Goal: Task Accomplishment & Management: Use online tool/utility

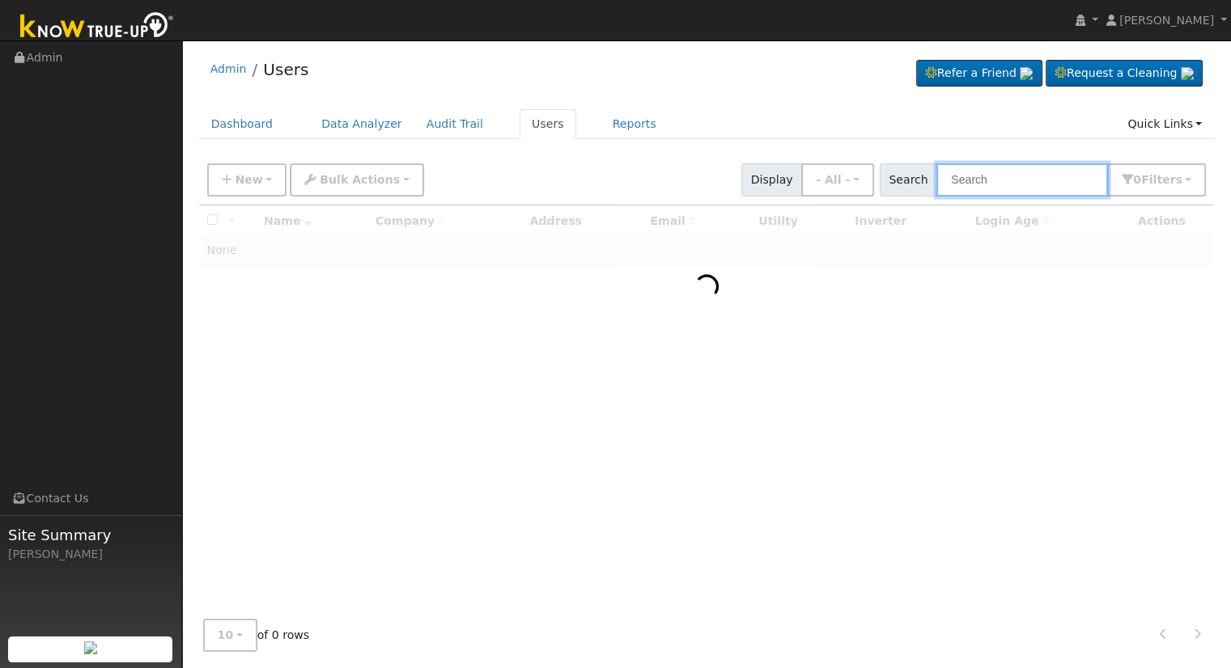
click at [1032, 172] on input "text" at bounding box center [1022, 179] width 172 height 33
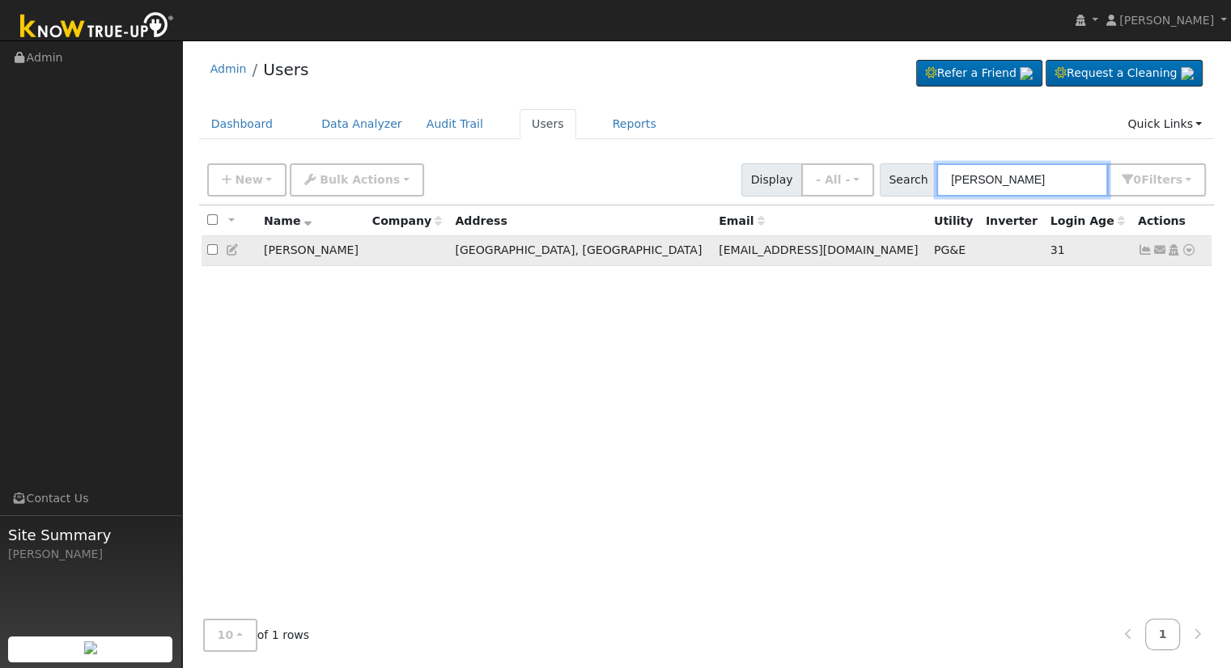
type input "[PERSON_NAME]"
click at [1186, 251] on icon at bounding box center [1188, 249] width 15 height 11
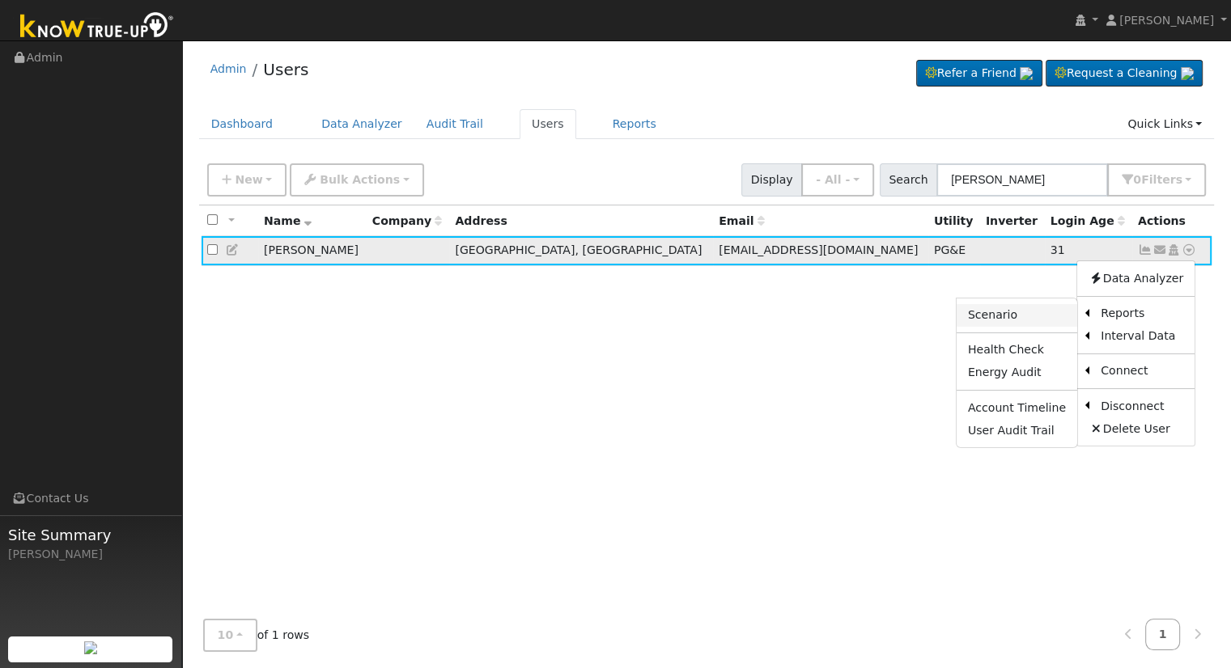
click at [1032, 316] on link "Scenario" at bounding box center [1016, 315] width 121 height 23
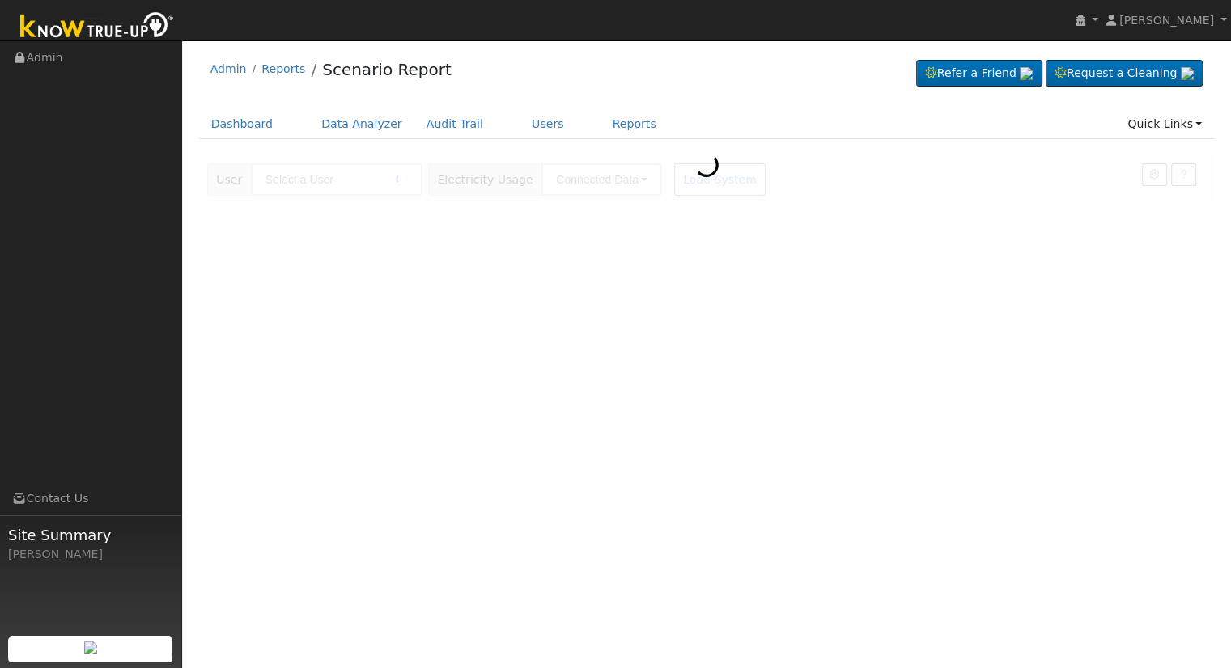
type input "Jeremy Preis"
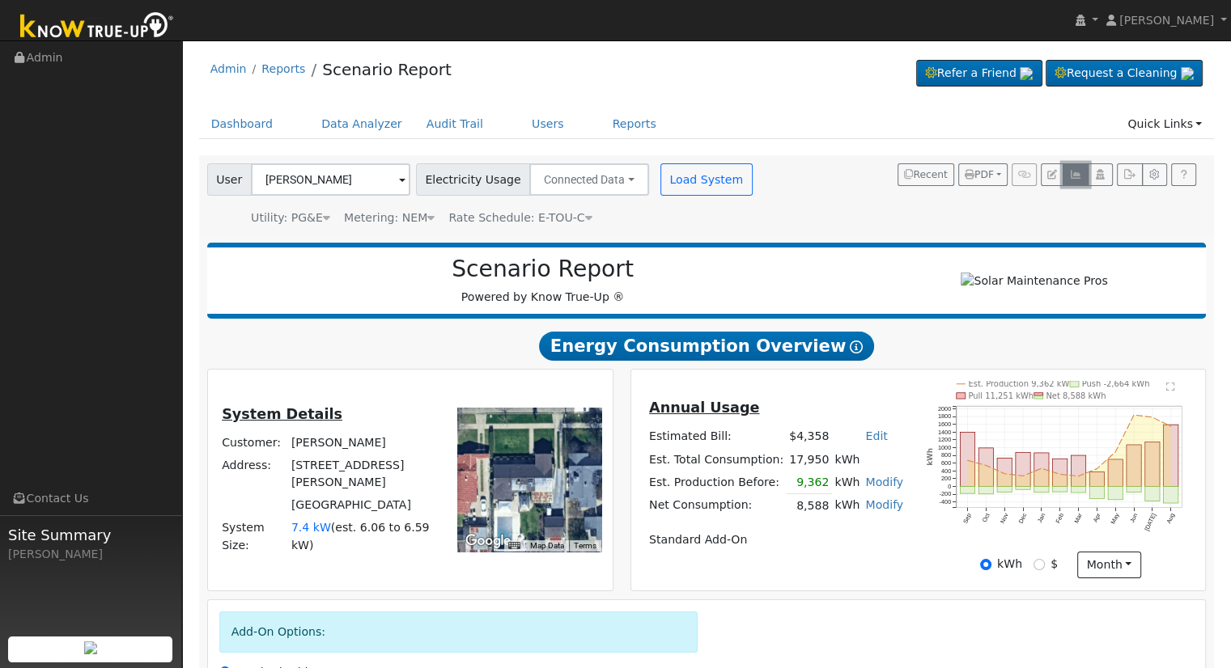
click at [1087, 174] on button "button" at bounding box center [1074, 174] width 25 height 23
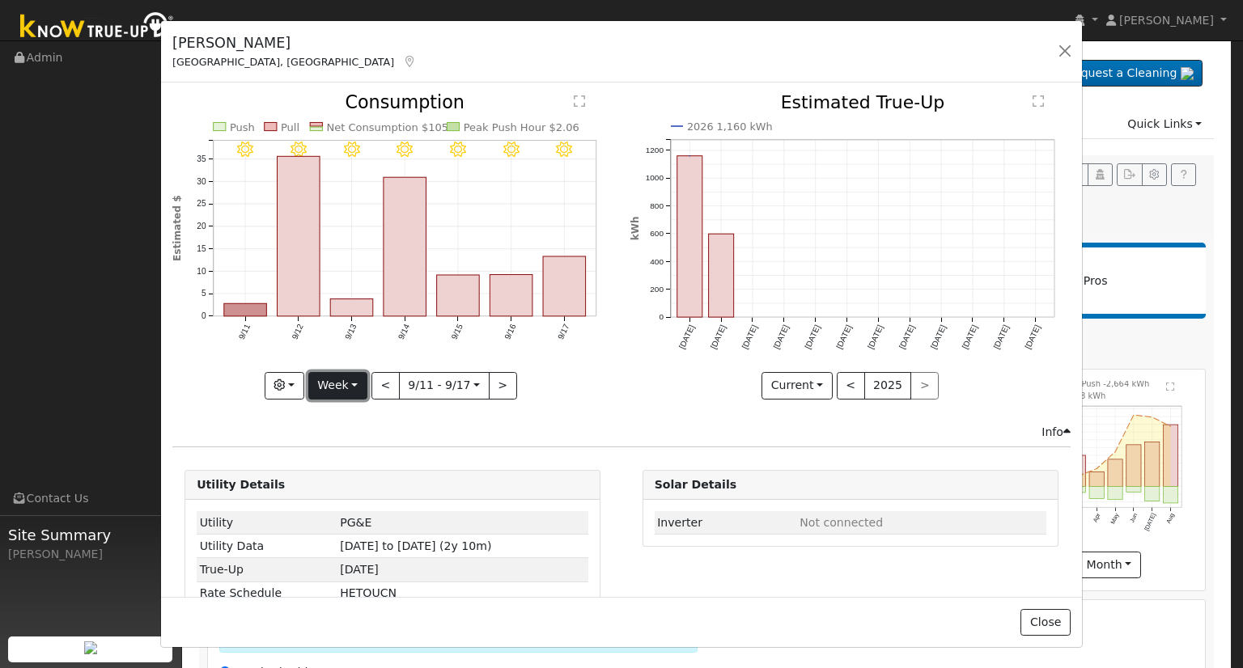
click at [347, 379] on button "Week" at bounding box center [337, 386] width 59 height 28
click at [350, 460] on link "Month" at bounding box center [365, 463] width 112 height 23
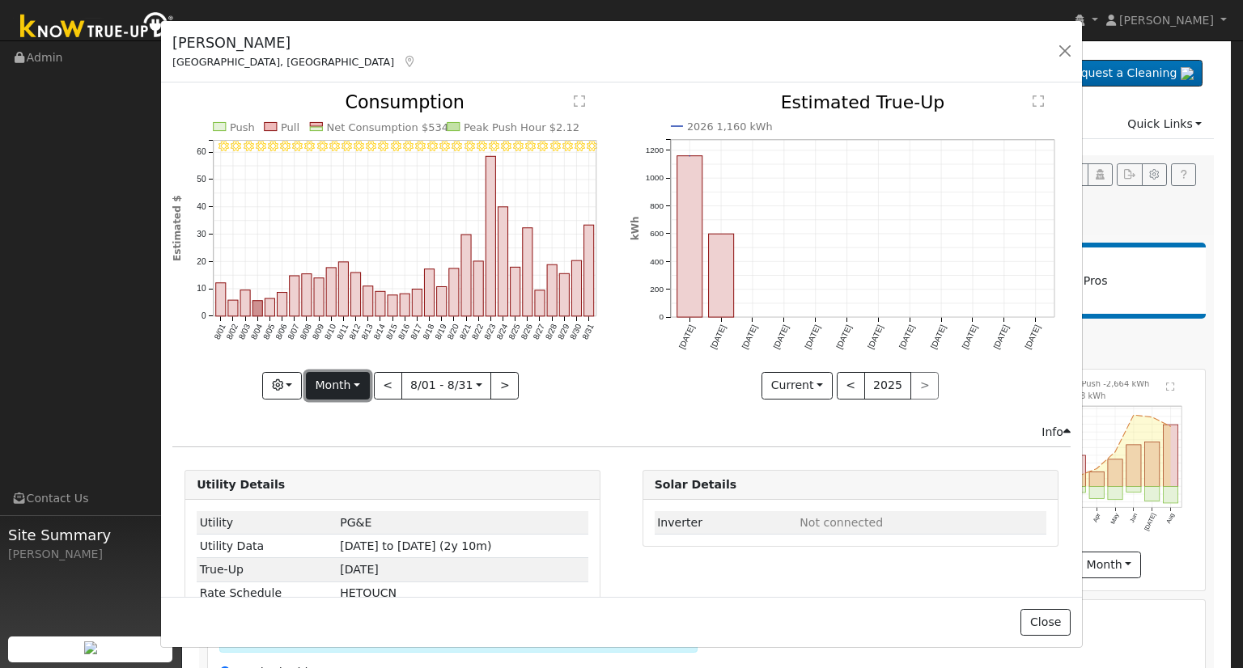
click at [343, 380] on button "Month" at bounding box center [338, 386] width 64 height 28
click at [375, 485] on link "Year" at bounding box center [363, 486] width 112 height 23
type input "2024-09-01"
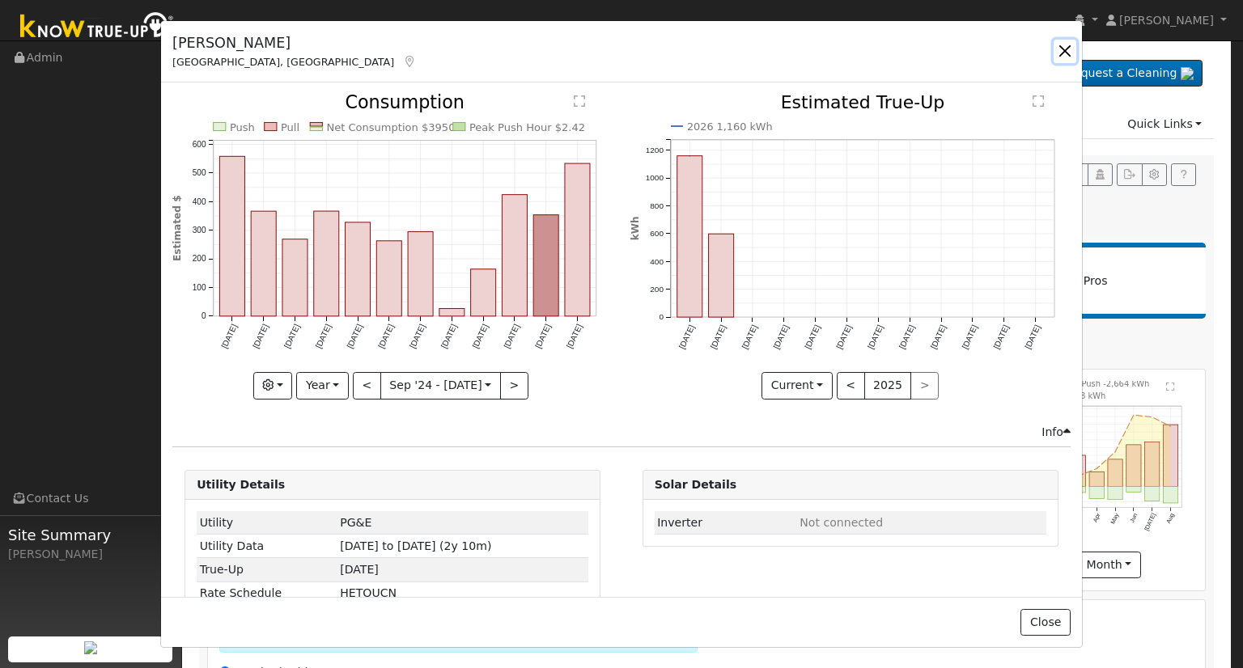
click at [1070, 46] on button "button" at bounding box center [1064, 51] width 23 height 23
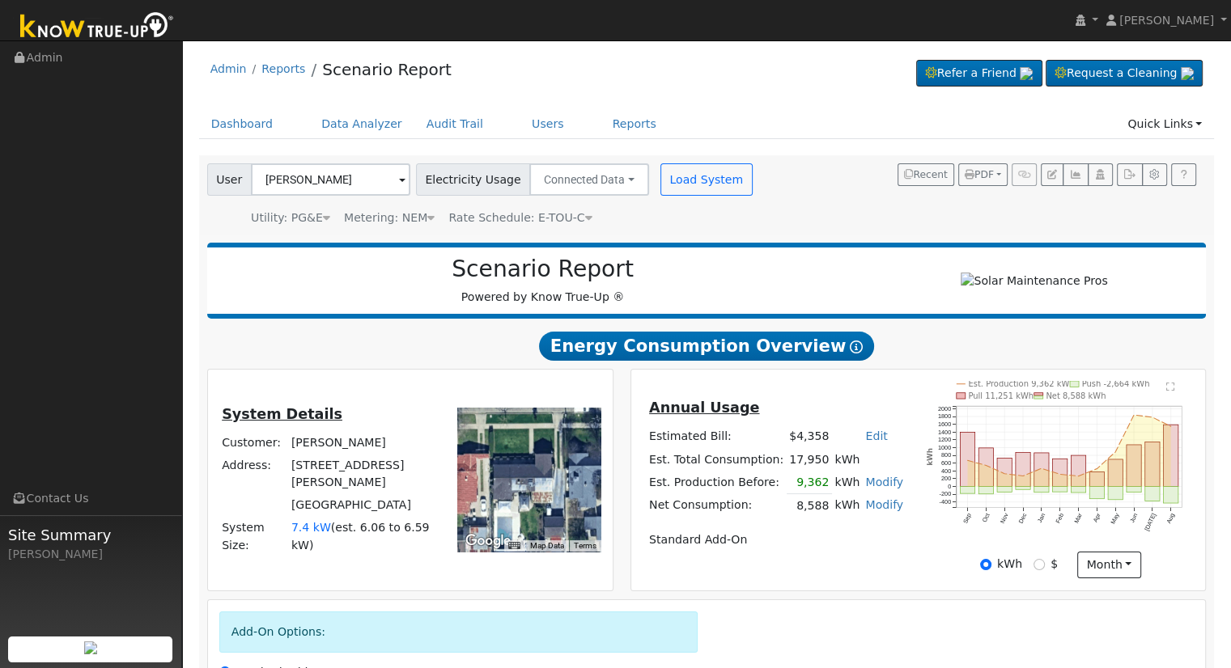
click at [650, 82] on div "Admin Reports Scenario Report Refer a Friend Request a Cleaning" at bounding box center [706, 73] width 1015 height 49
click at [519, 125] on link "Users" at bounding box center [547, 124] width 57 height 30
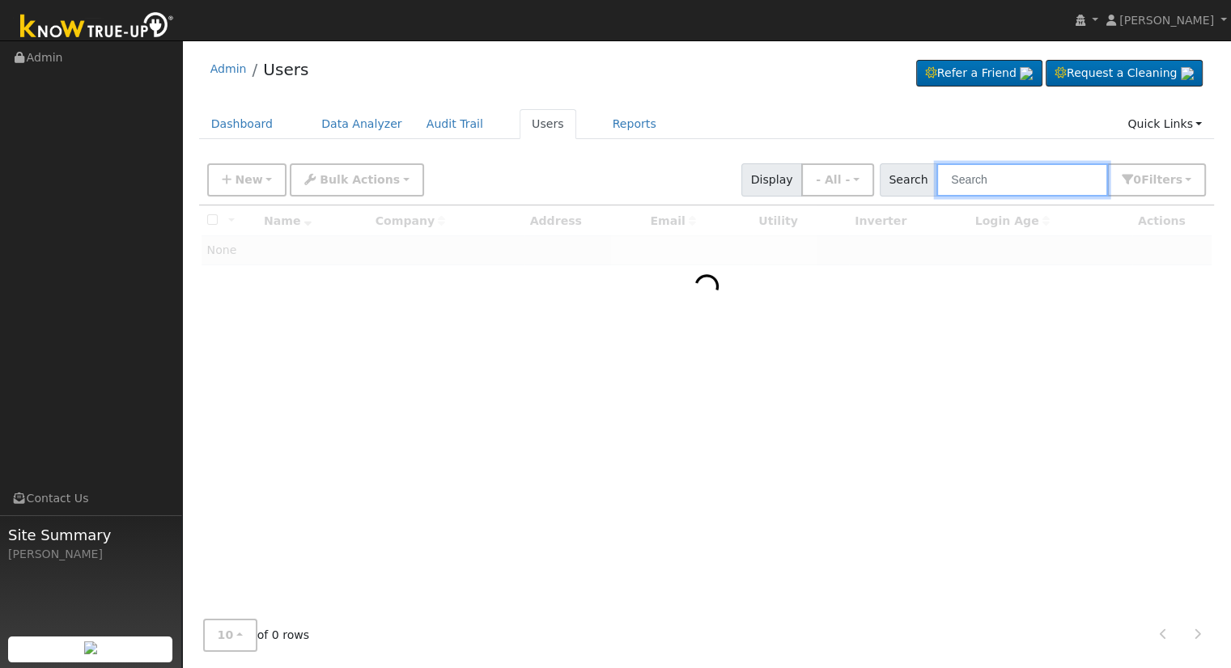
click at [1010, 173] on input "text" at bounding box center [1022, 179] width 172 height 33
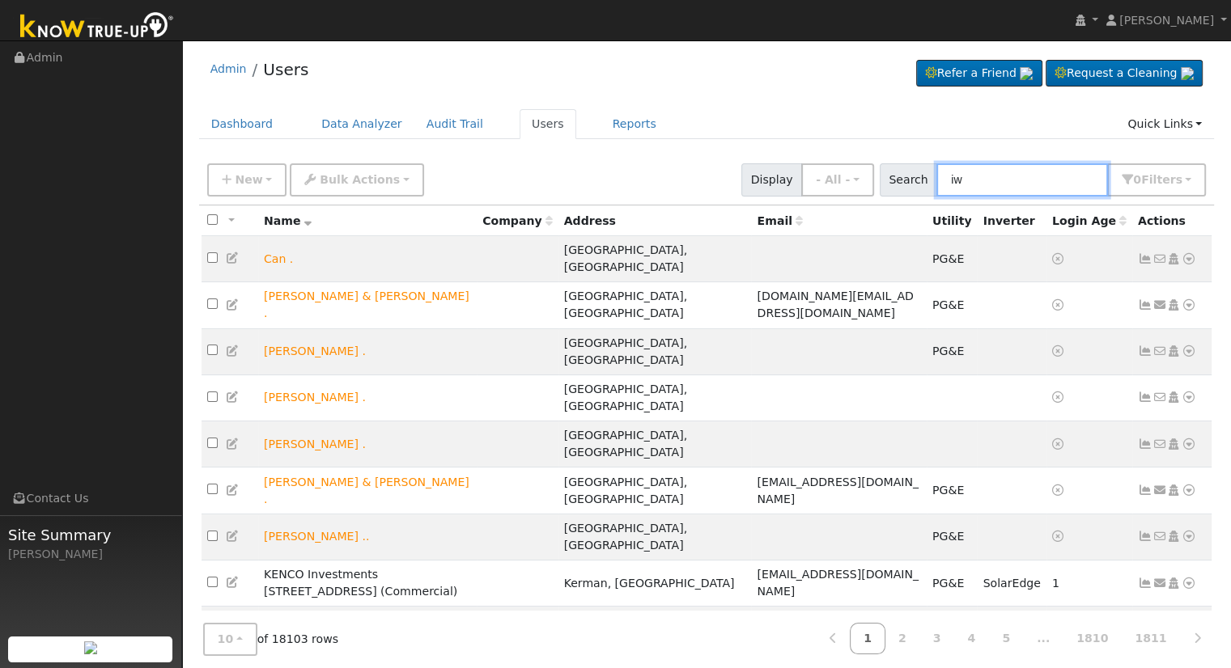
type input "i"
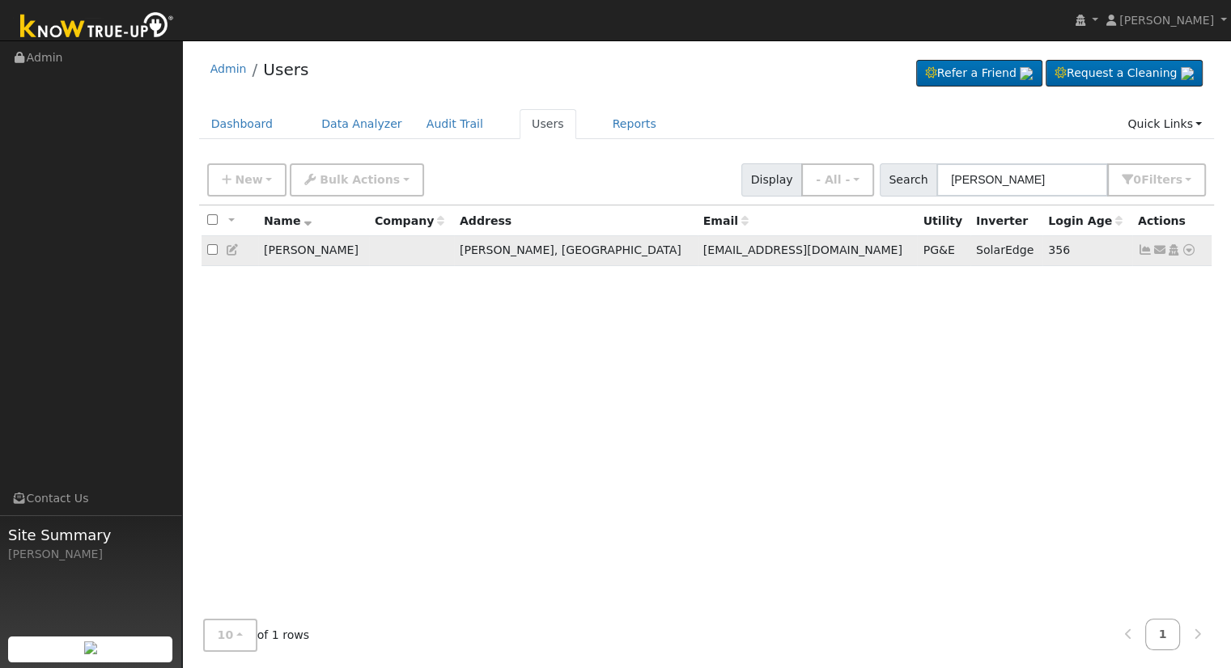
click at [1186, 254] on icon at bounding box center [1188, 249] width 15 height 11
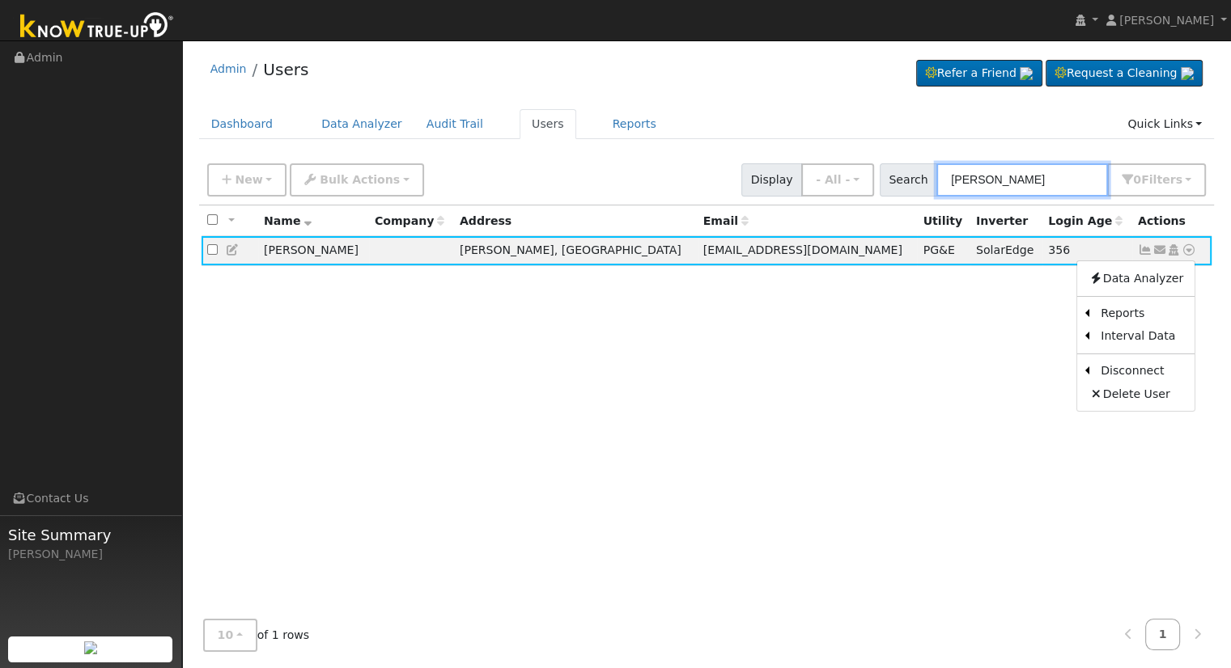
drag, startPoint x: 814, startPoint y: 176, endPoint x: 796, endPoint y: 175, distance: 17.8
click at [803, 175] on div "New Add User Quick Add Quick Connect Quick Convert Lead Bulk Actions Send Email…" at bounding box center [706, 177] width 1005 height 39
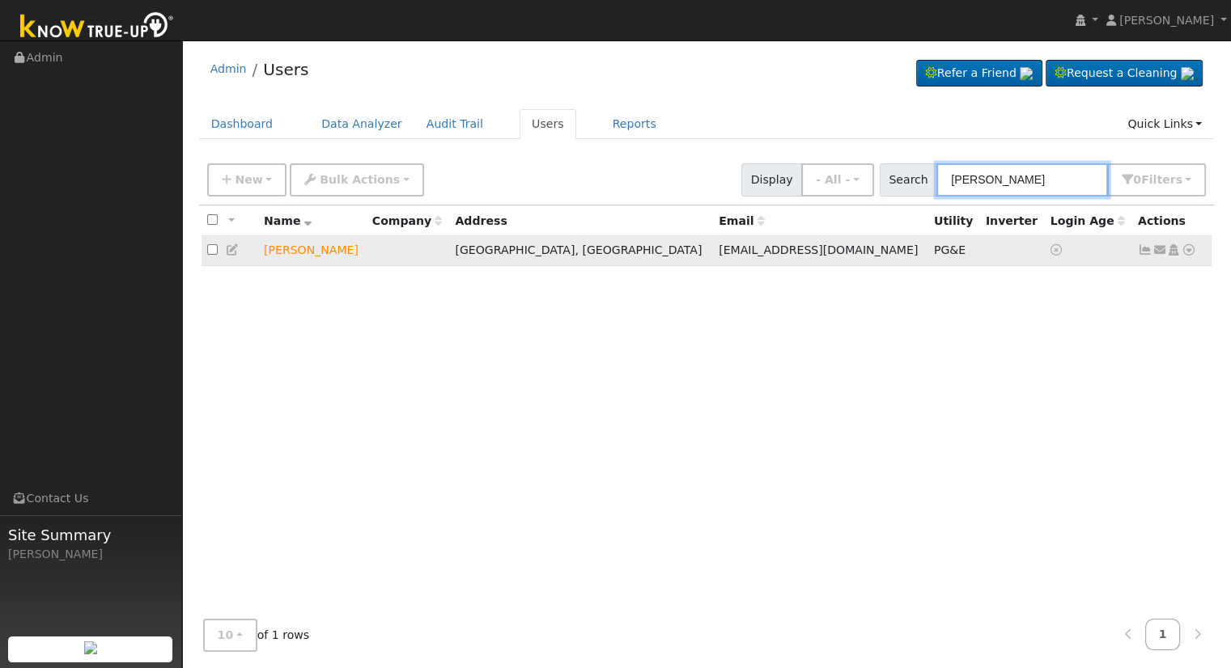
type input "brandon price"
click at [1187, 248] on icon at bounding box center [1188, 249] width 15 height 11
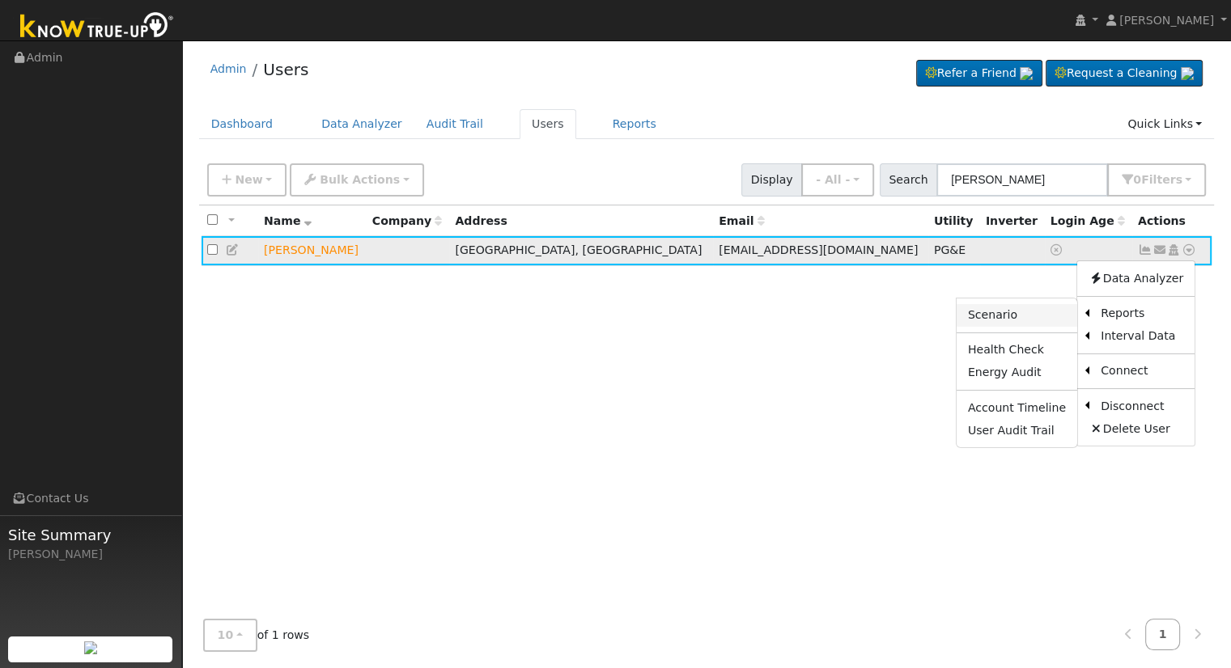
click at [1003, 311] on link "Scenario" at bounding box center [1016, 315] width 121 height 23
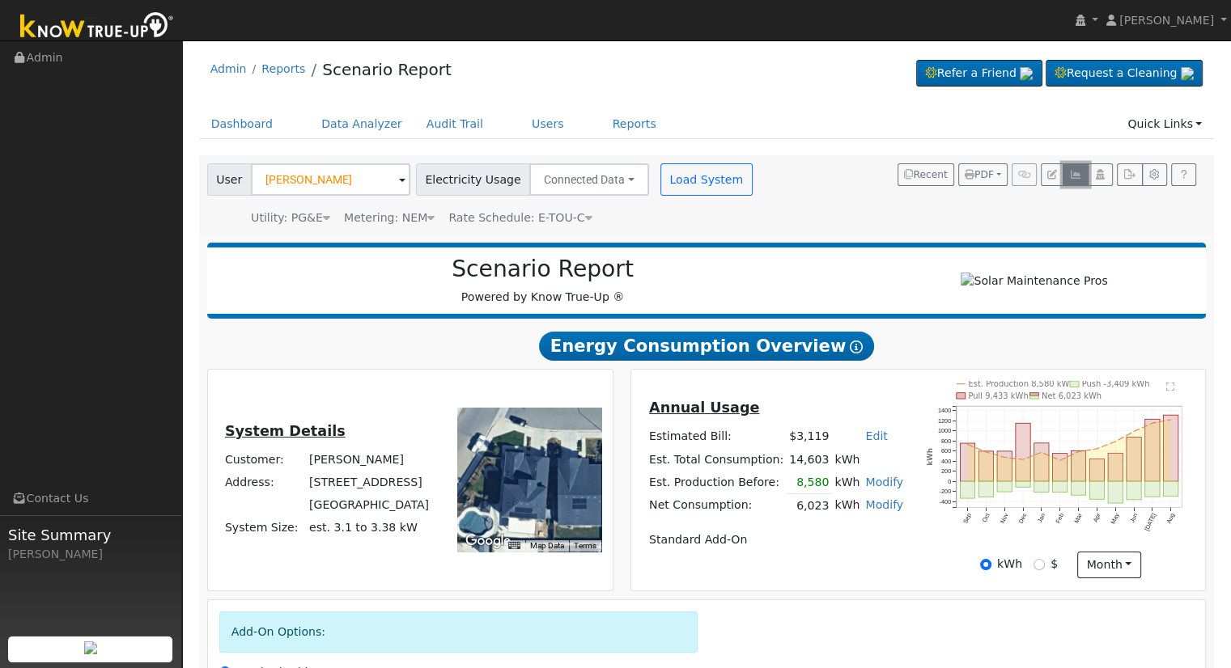
click at [1074, 170] on icon "button" at bounding box center [1075, 175] width 12 height 10
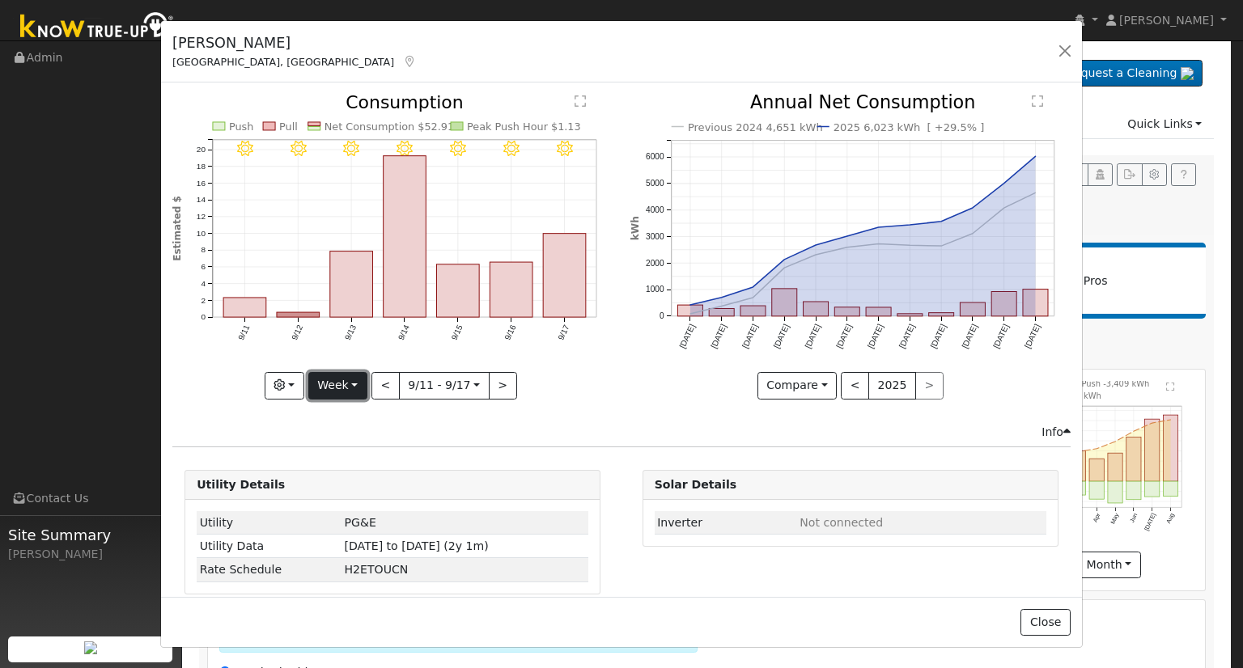
click at [338, 379] on button "Week" at bounding box center [337, 386] width 59 height 28
click at [366, 457] on link "Month" at bounding box center [365, 463] width 112 height 23
type input "2025-08-01"
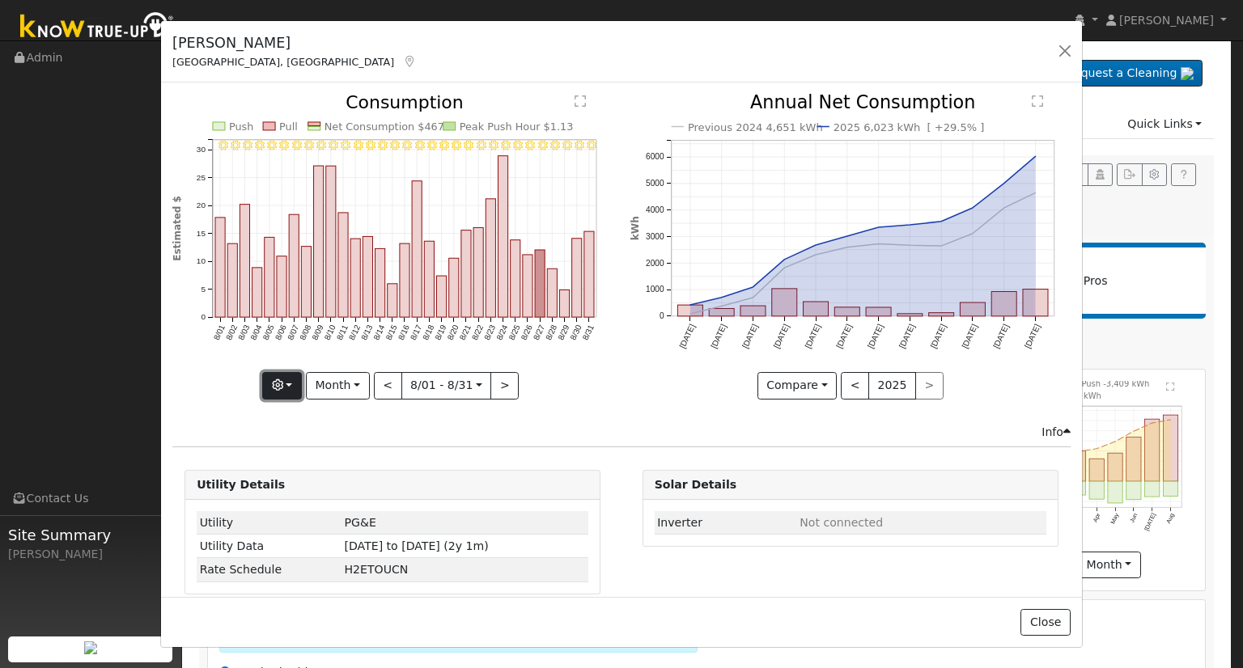
click at [286, 383] on button "button" at bounding box center [282, 386] width 40 height 28
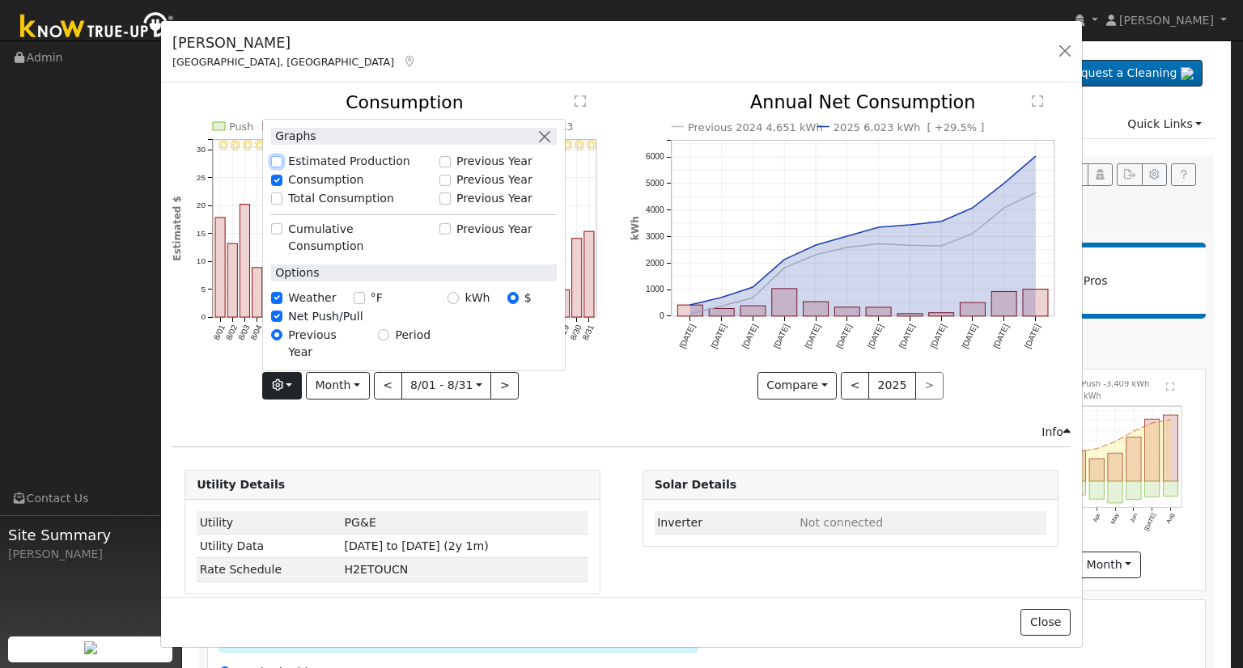
click at [277, 167] on input "Estimated Production" at bounding box center [276, 161] width 11 height 11
checkbox input "true"
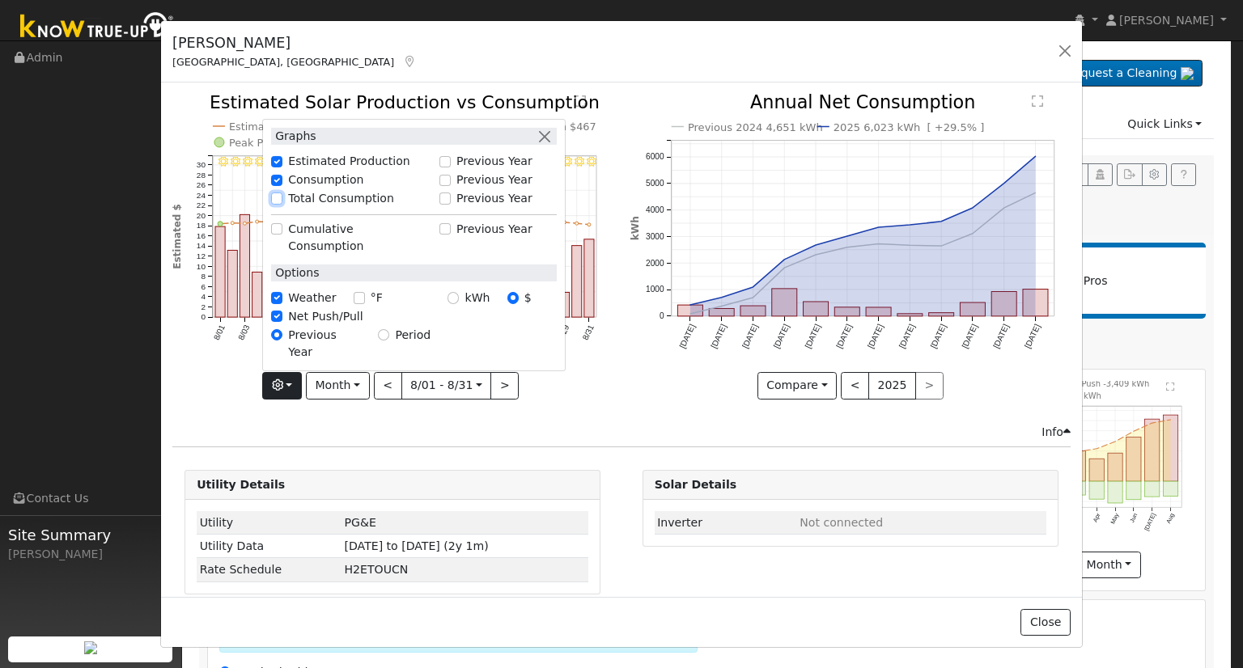
click at [278, 204] on input "Total Consumption" at bounding box center [276, 198] width 11 height 11
checkbox input "true"
click at [454, 303] on input "kWh" at bounding box center [452, 297] width 11 height 11
radio input "true"
radio input "false"
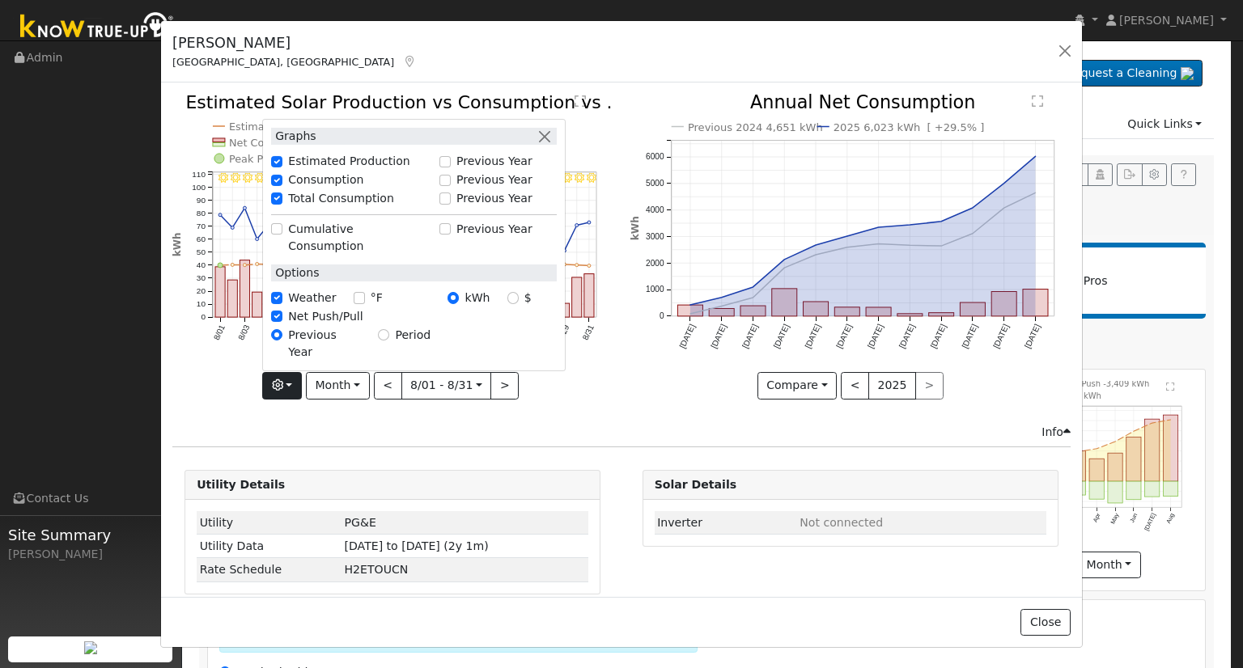
click at [317, 413] on div "8/31 - Clear 8/30 - Clear 8/29 - Clear 8/28 - Clear 8/27 - Clear 8/26 - Clear 8…" at bounding box center [392, 258] width 457 height 329
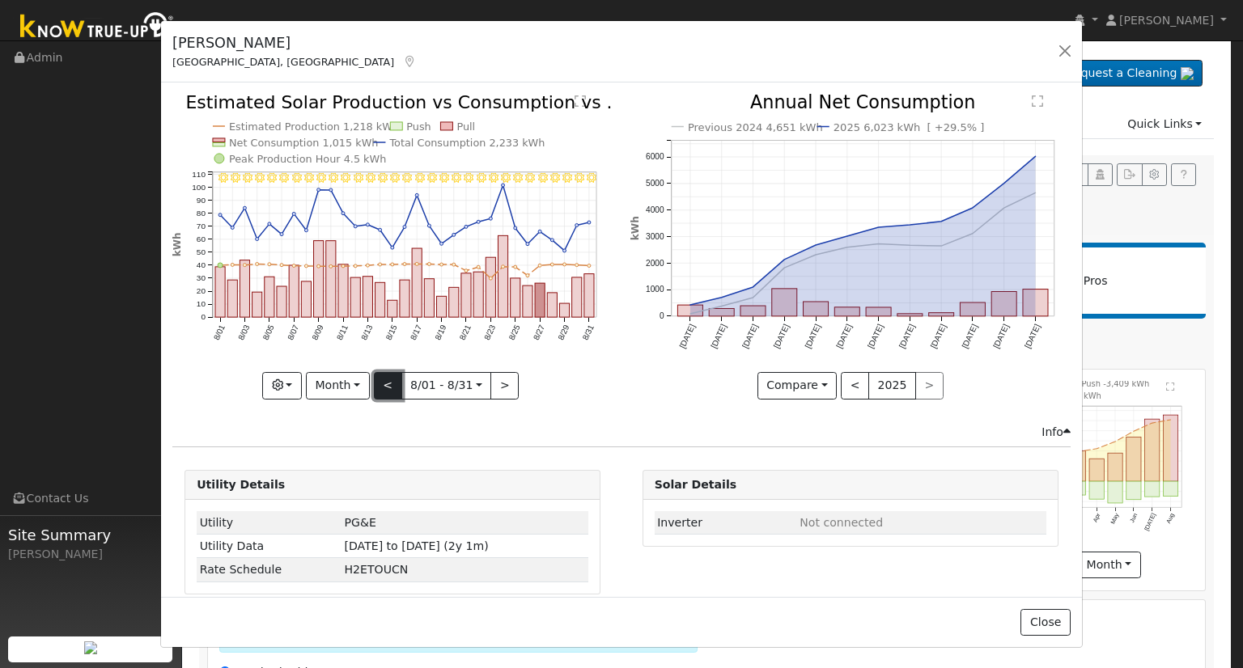
click at [382, 384] on button "<" at bounding box center [388, 386] width 28 height 28
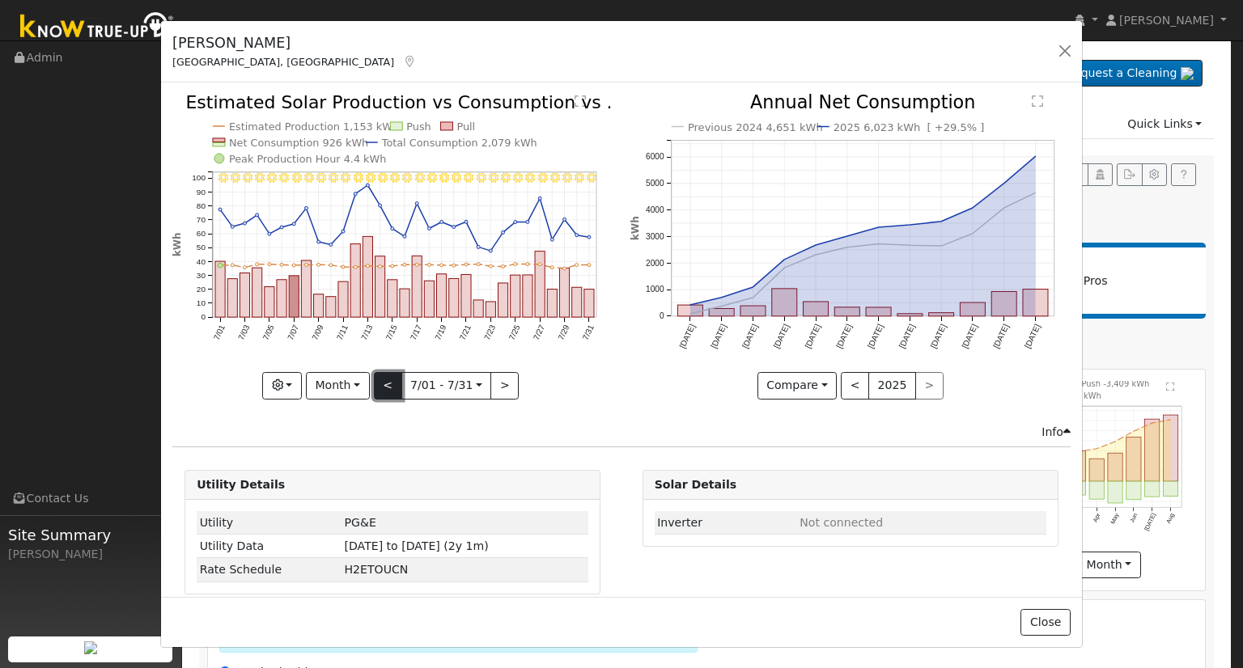
click at [382, 384] on button "<" at bounding box center [388, 386] width 28 height 28
type input "2025-06-01"
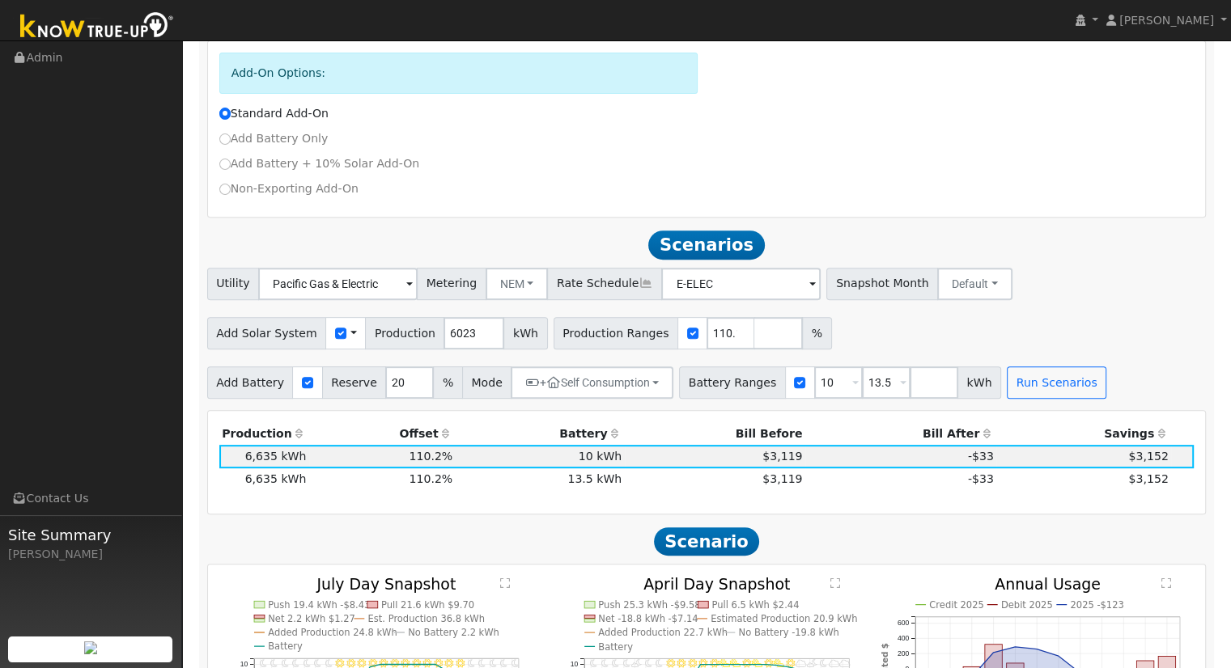
scroll to position [783, 0]
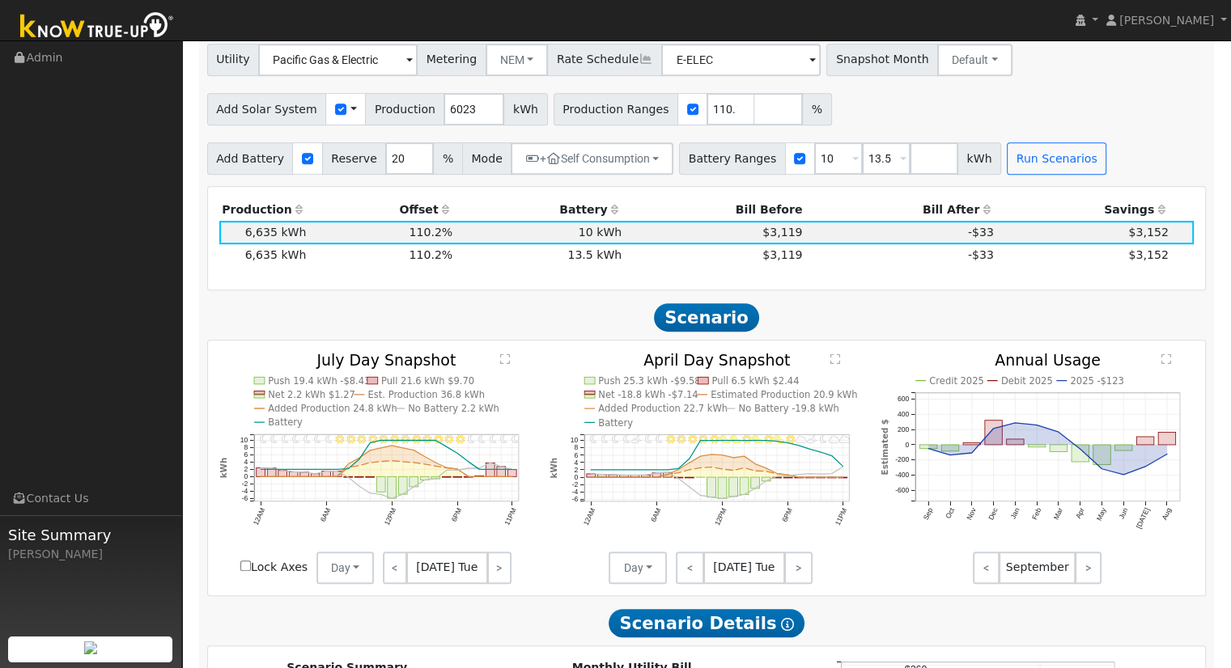
click at [926, 276] on div "Production Offset Battery Reserve Mode ACC Push Incentive Bill Before Bill Afte…" at bounding box center [706, 238] width 992 height 80
click at [952, 266] on td "-$33" at bounding box center [900, 255] width 191 height 23
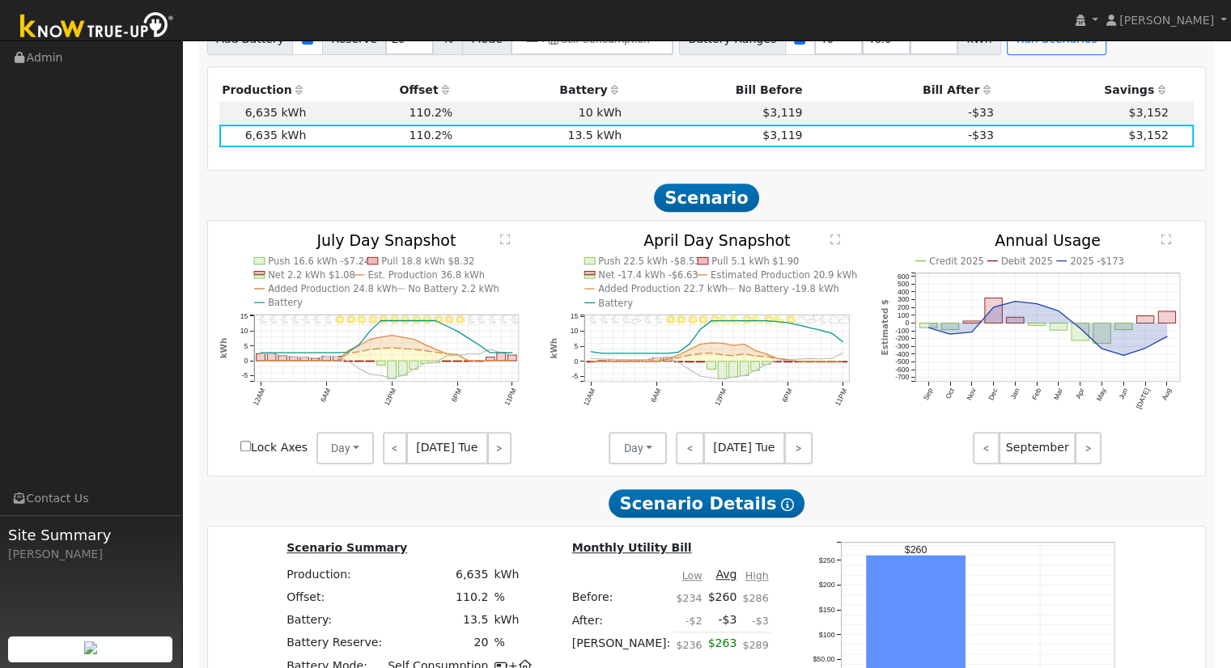
scroll to position [1269, 0]
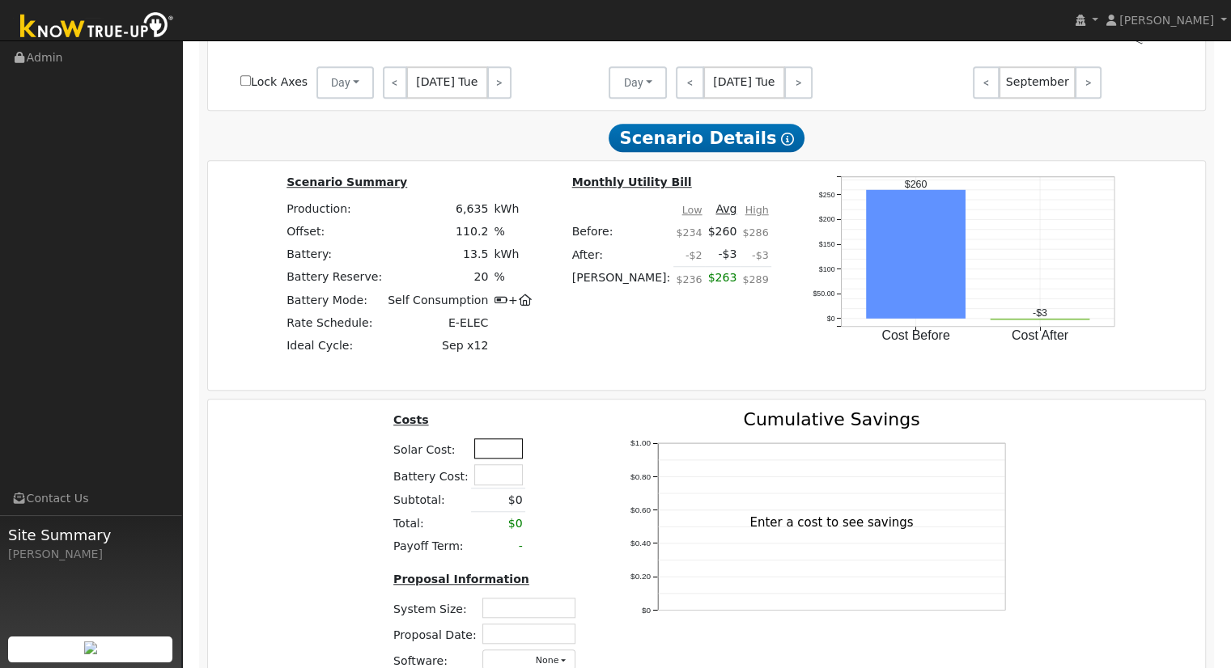
click at [484, 454] on input "text" at bounding box center [498, 449] width 49 height 20
type input "$31,950"
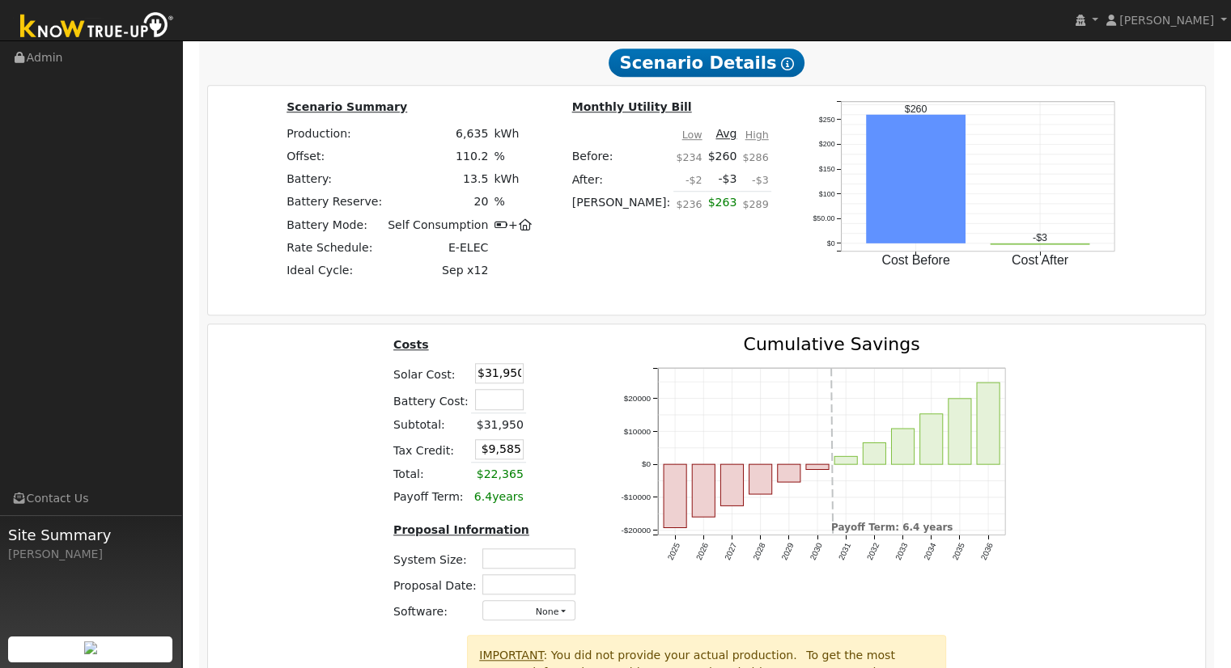
scroll to position [1430, 0]
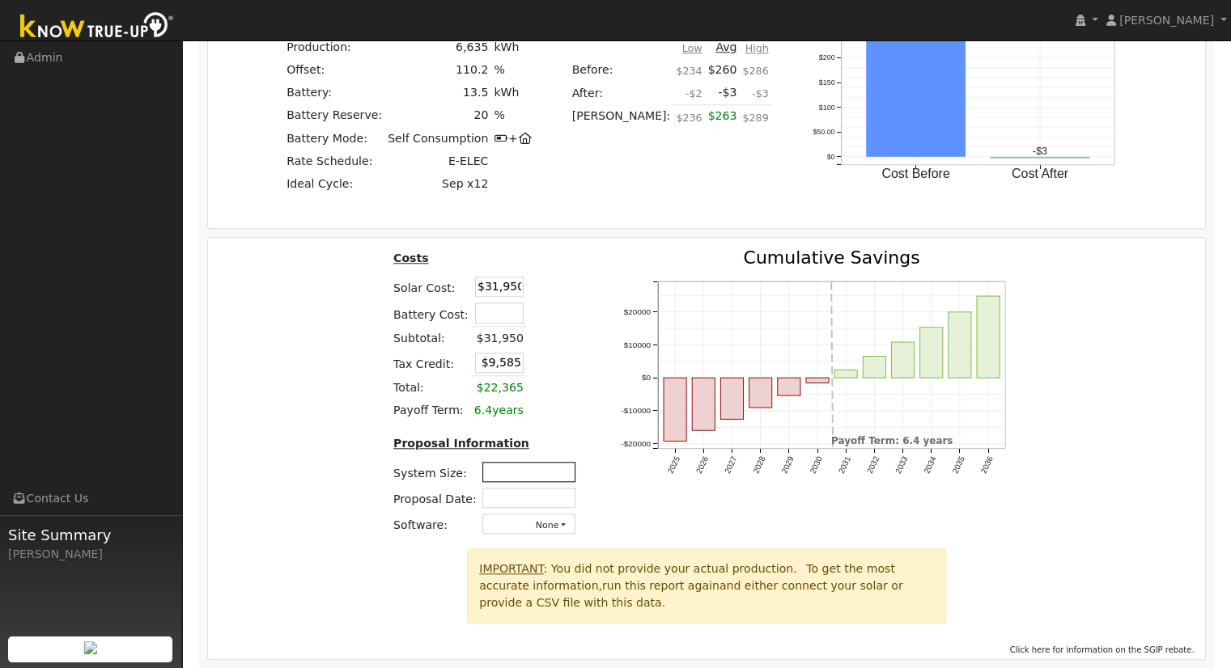
click at [506, 482] on input "text" at bounding box center [528, 472] width 93 height 20
type input "4.92"
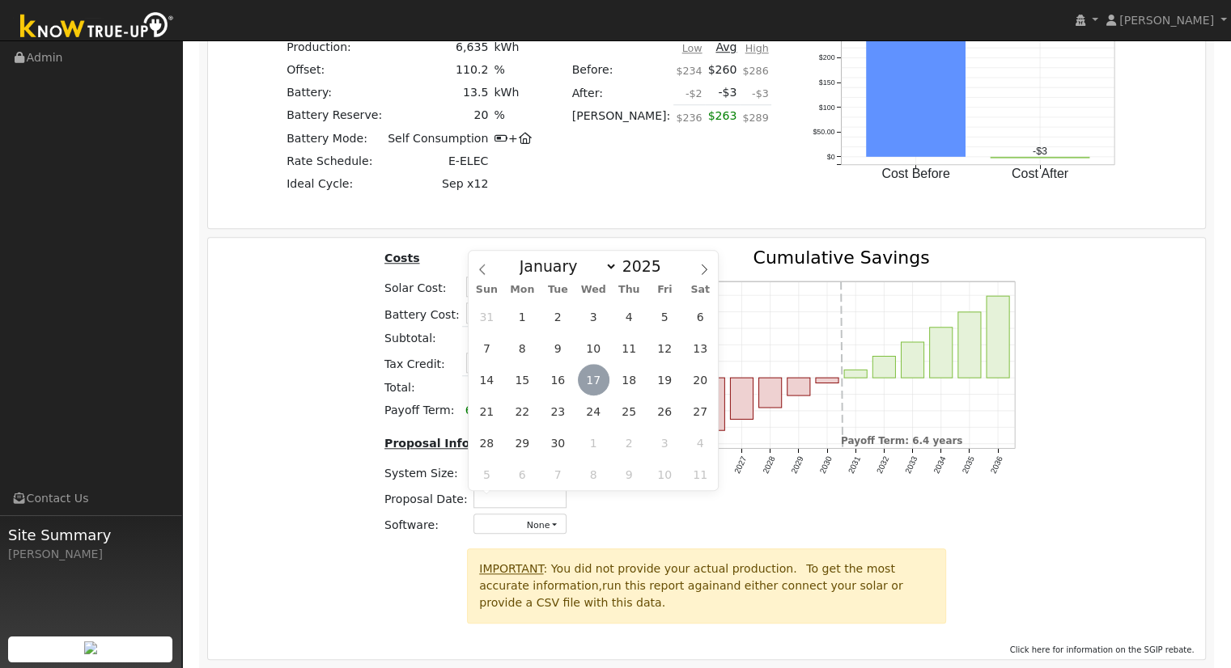
click at [598, 377] on span "17" at bounding box center [594, 380] width 32 height 32
type input "[DATE]"
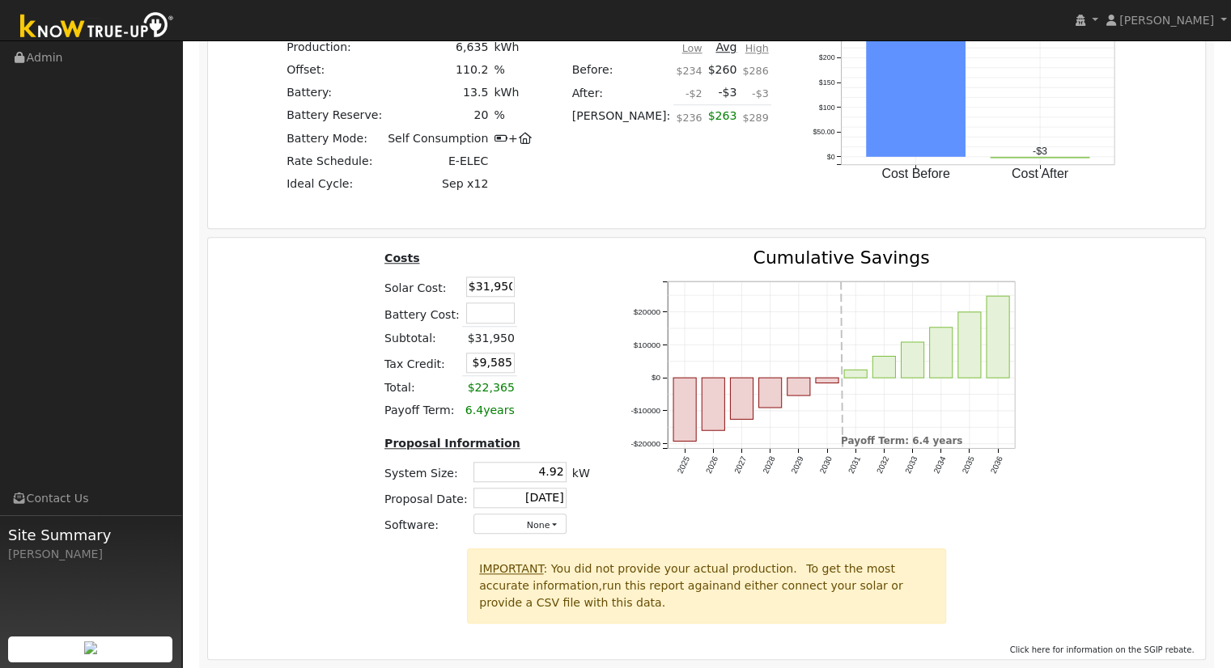
click at [1066, 499] on div "Costs Solar Cost: $31,950 Battery Cost: Subtotal: $31,950 Tax Credit: $9,585 To…" at bounding box center [706, 398] width 1009 height 299
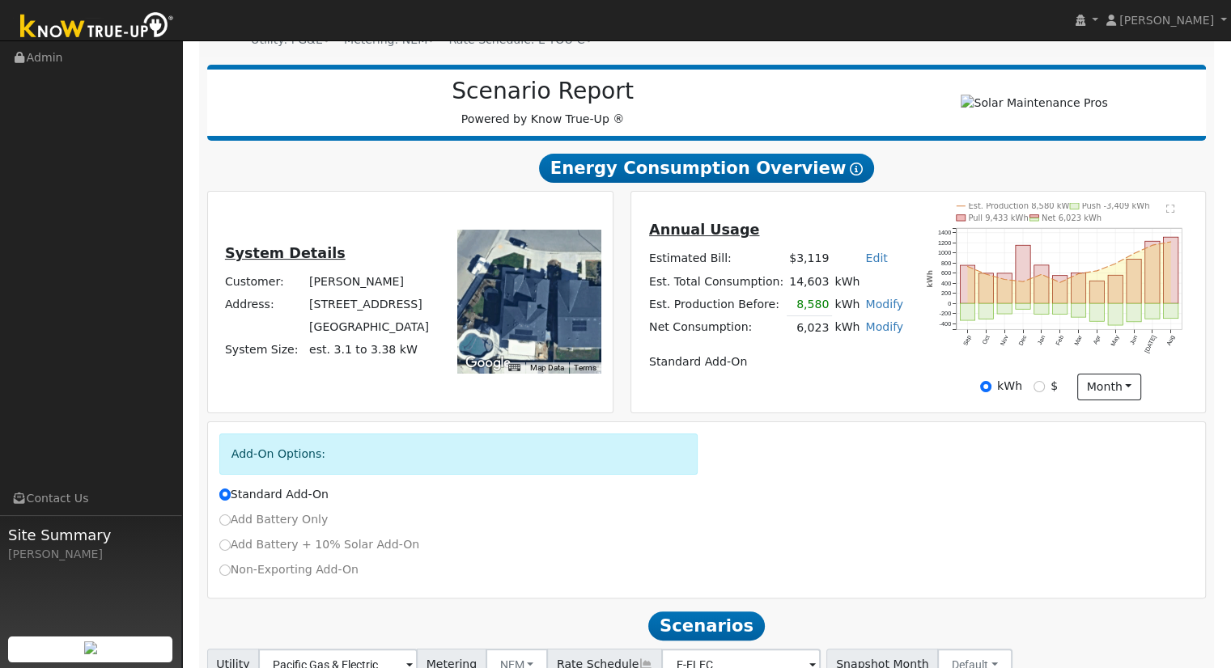
scroll to position [162, 0]
